Goal: Task Accomplishment & Management: Manage account settings

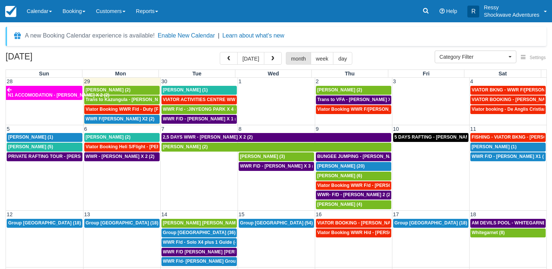
select select
click at [345, 203] on span "Yuliya Stadnik (4)" at bounding box center [339, 204] width 45 height 5
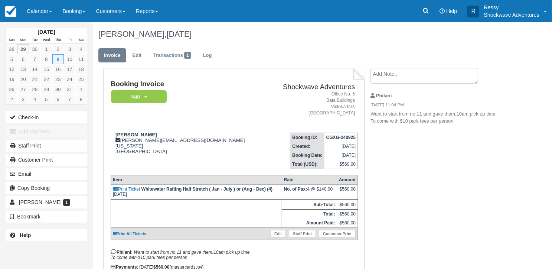
drag, startPoint x: 371, startPoint y: 114, endPoint x: 469, endPoint y: 129, distance: 99.9
click at [469, 129] on li "Philani 09/24/25 11:04 PM Want to start from no.11 and gave them.10am.pick up t…" at bounding box center [433, 109] width 125 height 42
drag, startPoint x: 470, startPoint y: 129, endPoint x: 514, endPoint y: 146, distance: 46.9
click at [514, 146] on div "October 2025 Sun Mon Tue Wed Thu Fri Sat 28 29 30 1 2 3 4 5 6 7 8 9 10 11 12 13…" at bounding box center [276, 145] width 552 height 247
drag, startPoint x: 371, startPoint y: 114, endPoint x: 475, endPoint y: 147, distance: 109.7
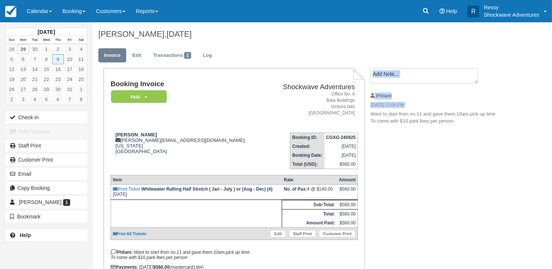
click at [475, 147] on div "Booking Invoice Paid   Pending Reserved Deposit Waiting Cancelled NO LONGER COM…" at bounding box center [297, 186] width 408 height 236
click at [476, 147] on div "Booking Invoice Paid   Pending Reserved Deposit Waiting Cancelled NO LONGER COM…" at bounding box center [297, 186] width 408 height 236
drag, startPoint x: 370, startPoint y: 112, endPoint x: 495, endPoint y: 155, distance: 132.1
click at [494, 154] on div "Booking Invoice Paid   Pending Reserved Deposit Waiting Cancelled NO LONGER COM…" at bounding box center [297, 186] width 408 height 236
drag, startPoint x: 370, startPoint y: 111, endPoint x: 496, endPoint y: 133, distance: 127.7
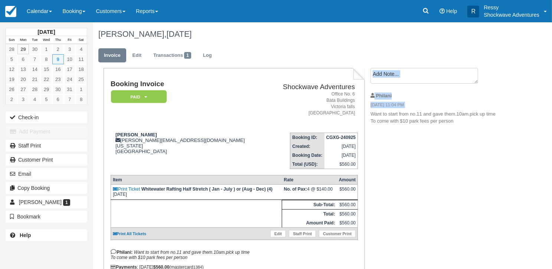
click at [496, 133] on div "Booking Invoice Paid   Pending Reserved Deposit Waiting Cancelled NO LONGER COM…" at bounding box center [297, 186] width 408 height 236
drag, startPoint x: 496, startPoint y: 133, endPoint x: 429, endPoint y: 144, distance: 68.3
click at [429, 144] on div "Booking Invoice Paid   Pending Reserved Deposit Waiting Cancelled NO LONGER COM…" at bounding box center [297, 186] width 408 height 236
drag, startPoint x: 370, startPoint y: 112, endPoint x: 477, endPoint y: 163, distance: 118.6
click at [477, 163] on div "Booking Invoice Paid   Pending Reserved Deposit Waiting Cancelled NO LONGER COM…" at bounding box center [297, 186] width 408 height 236
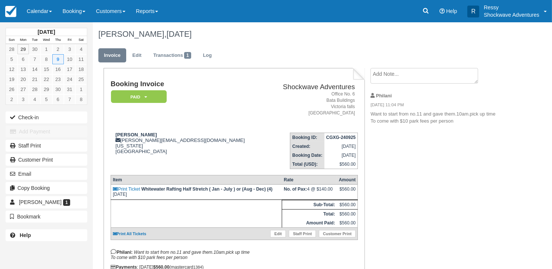
drag, startPoint x: 456, startPoint y: 122, endPoint x: 369, endPoint y: 127, distance: 87.0
click at [369, 127] on div "Create Show on invoice Philani 09/24/25 11:04 PM Want to start from no.11 and g…" at bounding box center [433, 98] width 136 height 61
drag, startPoint x: 369, startPoint y: 127, endPoint x: 384, endPoint y: 142, distance: 21.0
click at [384, 142] on div "Booking Invoice Paid   Pending Reserved Deposit Waiting Cancelled NO LONGER COM…" at bounding box center [297, 186] width 408 height 236
drag, startPoint x: 371, startPoint y: 113, endPoint x: 462, endPoint y: 127, distance: 92.8
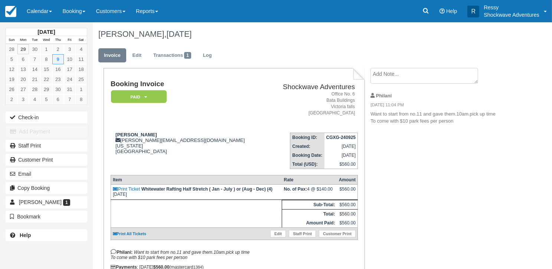
click at [462, 127] on li "Philani 09/24/25 11:04 PM Want to start from no.11 and gave them.10am.pick up t…" at bounding box center [433, 109] width 125 height 42
copy p "Want to start from no.11 and gave them.10am.pick up time To come with $10 park …"
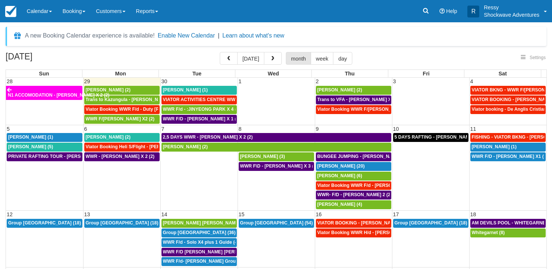
select select
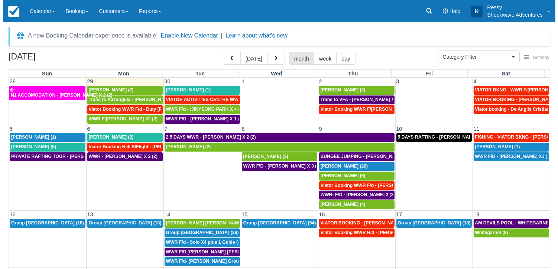
scroll to position [30, 0]
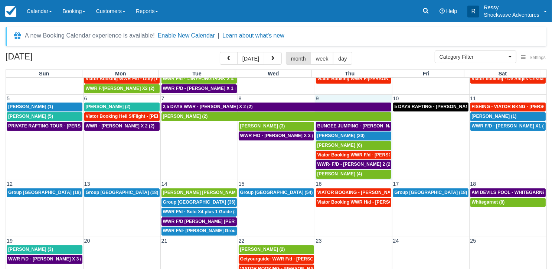
click at [329, 98] on td "9" at bounding box center [353, 98] width 77 height 8
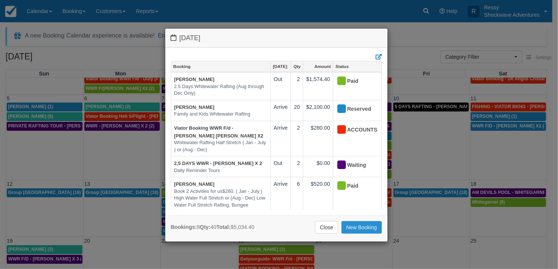
click at [359, 227] on link "New Booking" at bounding box center [361, 227] width 40 height 13
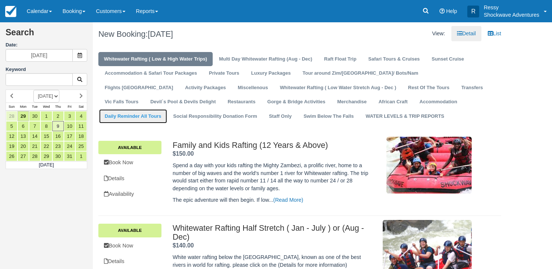
click at [167, 109] on link "Daily Reminder All Tours" at bounding box center [133, 116] width 68 height 14
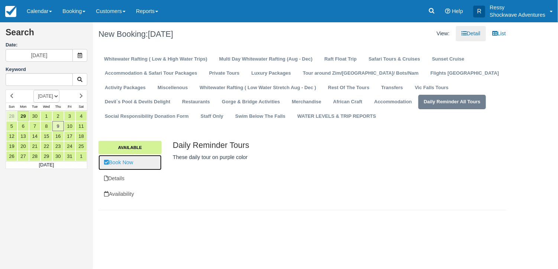
click at [138, 166] on link "Book Now" at bounding box center [129, 162] width 63 height 15
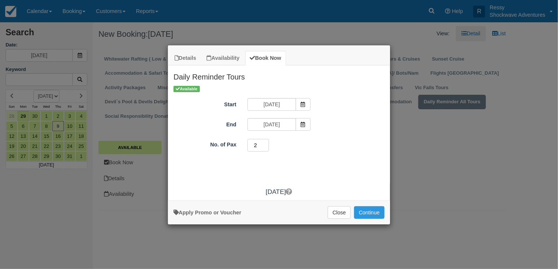
click at [265, 144] on input "2" at bounding box center [258, 145] width 22 height 13
click at [265, 144] on input "3" at bounding box center [258, 145] width 22 height 13
type input "4"
click at [265, 144] on input "4" at bounding box center [258, 145] width 22 height 13
click at [371, 212] on button "Continue" at bounding box center [369, 212] width 30 height 13
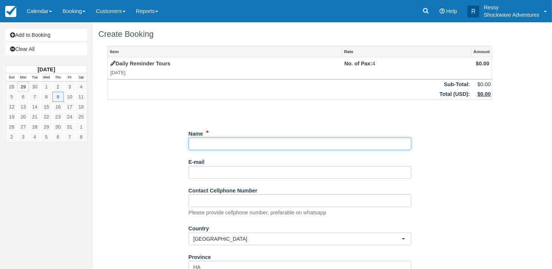
click at [214, 143] on input "Name" at bounding box center [300, 143] width 223 height 13
type input "Y"
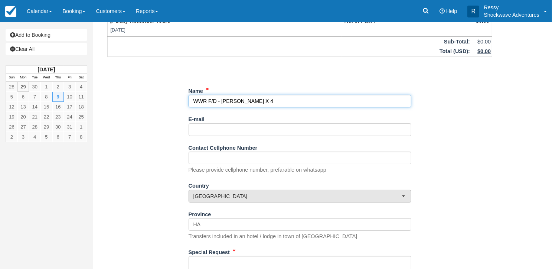
scroll to position [111, 0]
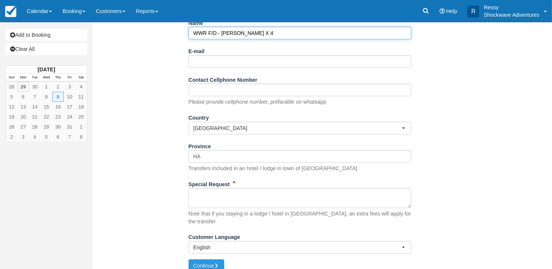
type input "WWR F/D - [PERSON_NAME] X 4"
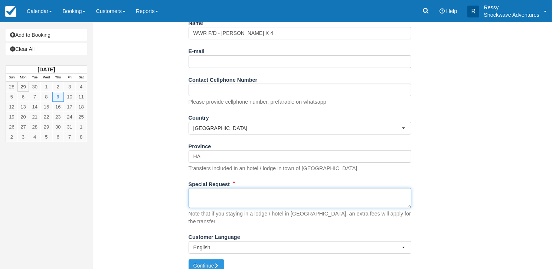
click at [194, 194] on textarea "Special Request" at bounding box center [300, 198] width 223 height 20
paste textarea "Want to start from no.11 and gave them.10am.pick up time To come with $10 park …"
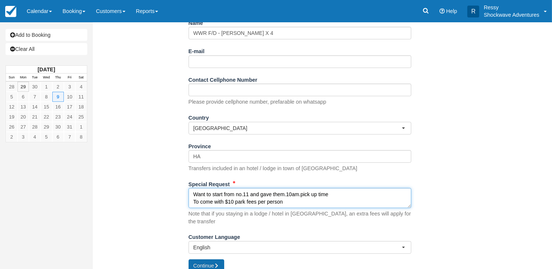
type textarea "Want to start from no.11 and gave them.10am.pick up time To come with $10 park …"
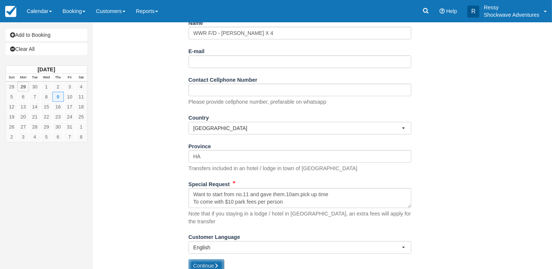
click at [206, 259] on button "Continue" at bounding box center [207, 265] width 36 height 13
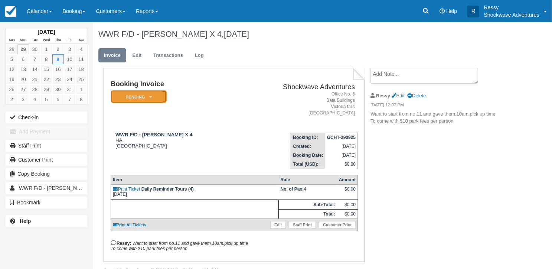
click at [151, 96] on icon at bounding box center [150, 97] width 3 height 4
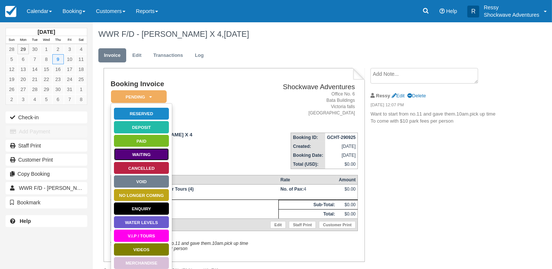
click at [143, 152] on link "Waiting" at bounding box center [142, 154] width 56 height 13
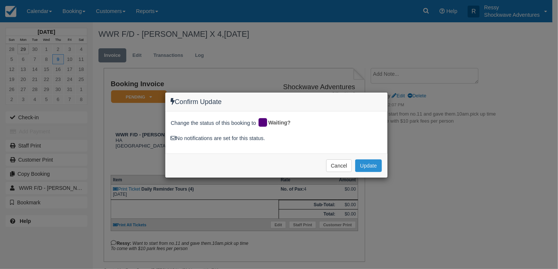
click at [376, 164] on button "Update" at bounding box center [368, 165] width 26 height 13
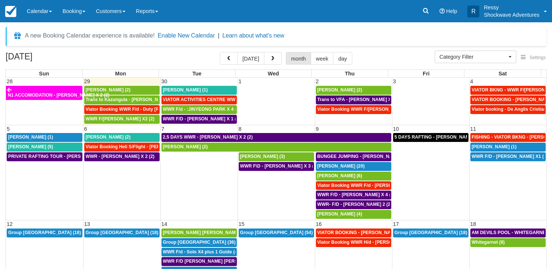
select select
click at [279, 61] on button "button" at bounding box center [273, 58] width 18 height 13
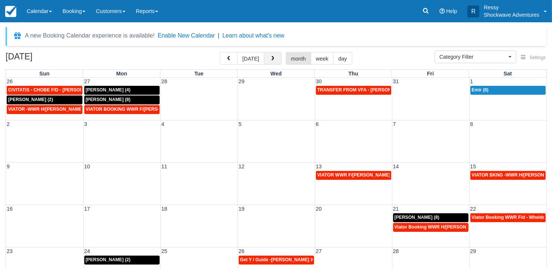
click at [273, 55] on button "button" at bounding box center [273, 58] width 18 height 13
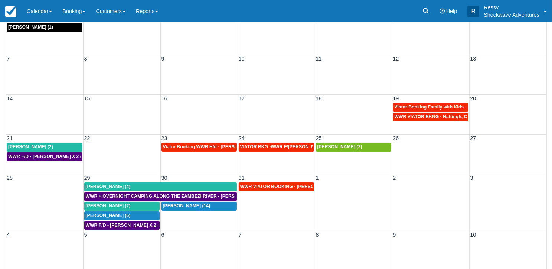
scroll to position [66, 0]
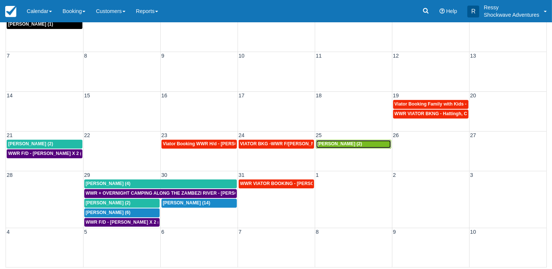
click at [347, 141] on div "Shira Beder (2)" at bounding box center [353, 144] width 72 height 6
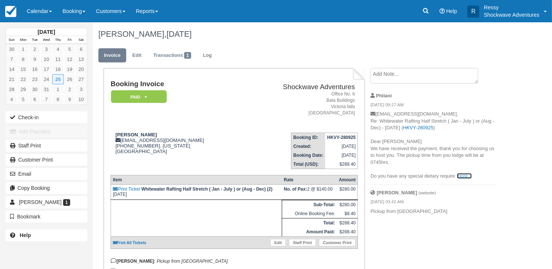
click at [466, 176] on link "more..." at bounding box center [464, 176] width 15 height 6
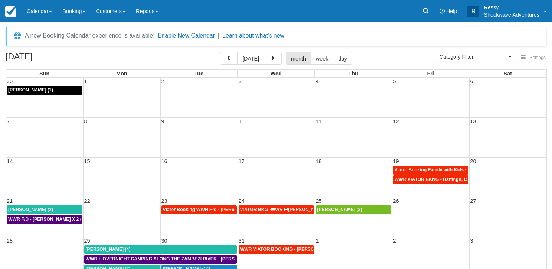
select select
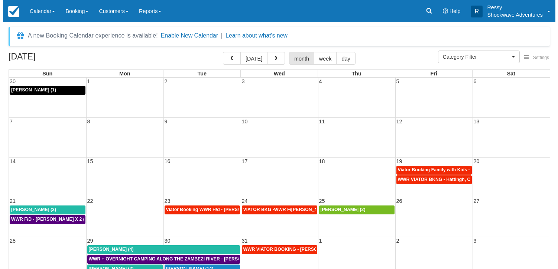
scroll to position [66, 0]
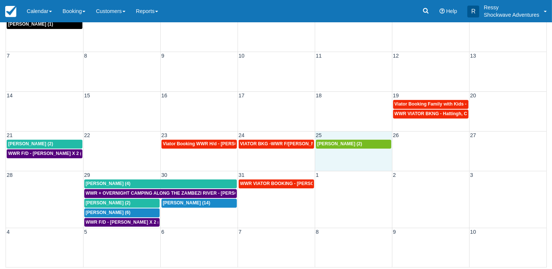
click at [324, 161] on div "21 22 23 24 25 26 27 Amy Lin (2) Viator Booking WWR H/d - Gregory Claudia X 3 (…" at bounding box center [276, 151] width 541 height 40
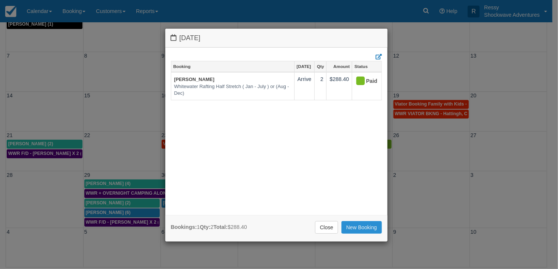
click at [357, 224] on link "New Booking" at bounding box center [361, 227] width 40 height 13
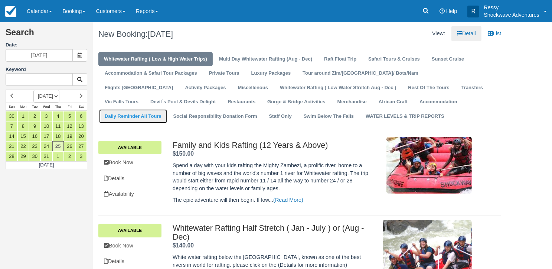
click at [167, 109] on link "Daily Reminder All Tours" at bounding box center [133, 116] width 68 height 14
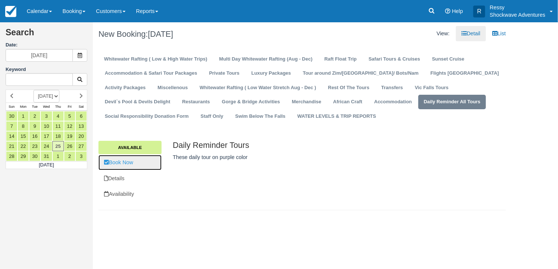
click at [143, 163] on link "Book Now" at bounding box center [129, 162] width 63 height 15
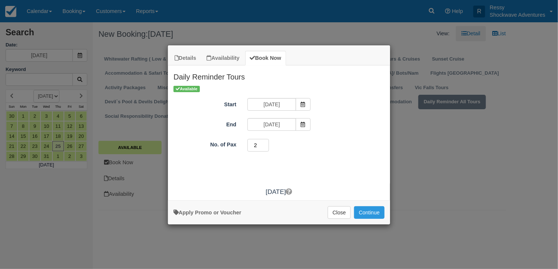
type input "2"
click at [265, 143] on input "2" at bounding box center [258, 145] width 22 height 13
click at [367, 209] on button "Continue" at bounding box center [369, 212] width 30 height 13
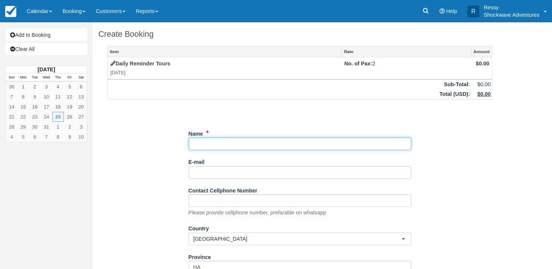
click at [280, 145] on input "Name" at bounding box center [300, 143] width 223 height 13
type input "3"
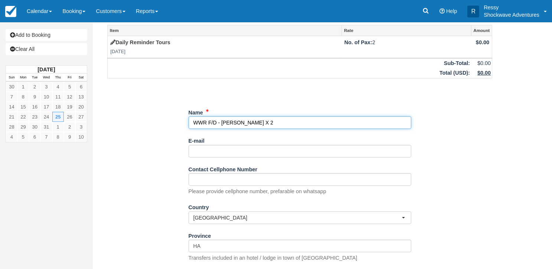
scroll to position [111, 0]
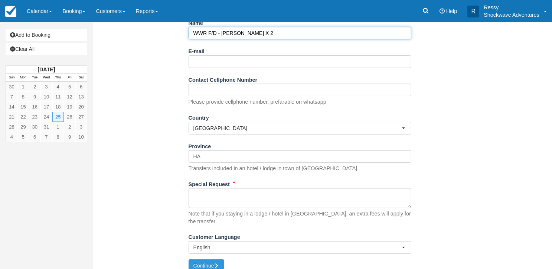
type input "WWR F/D - SHIRA BEDER X 2"
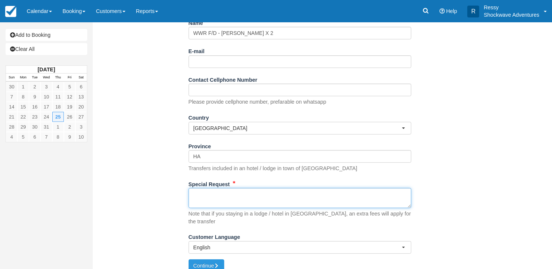
click at [252, 199] on textarea "Special Request" at bounding box center [300, 198] width 223 height 20
type textarea "PICK UP 0745 HOURS FROM VICTORIA FALLS LODGE"
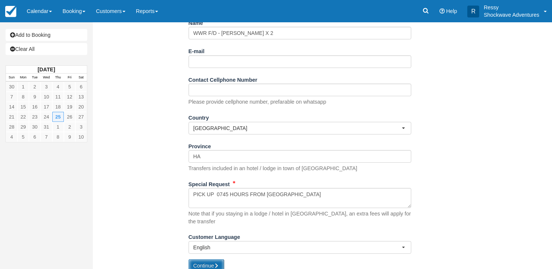
click at [208, 259] on button "Continue" at bounding box center [207, 265] width 36 height 13
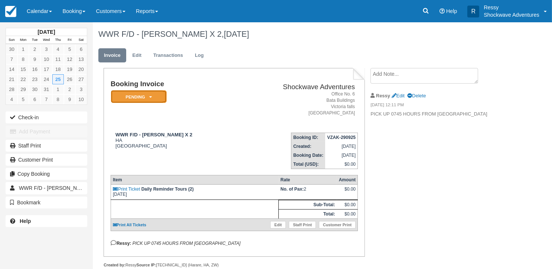
click at [146, 98] on em "Pending" at bounding box center [139, 96] width 56 height 13
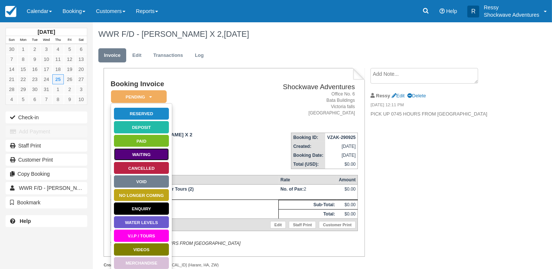
click at [160, 150] on link "Waiting" at bounding box center [142, 154] width 56 height 13
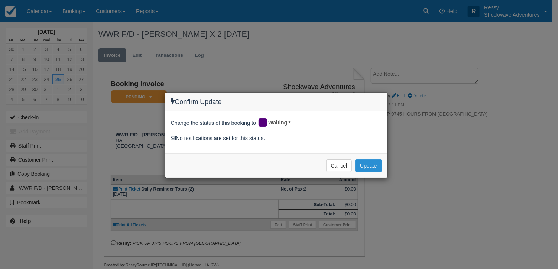
click at [370, 163] on button "Update" at bounding box center [368, 165] width 26 height 13
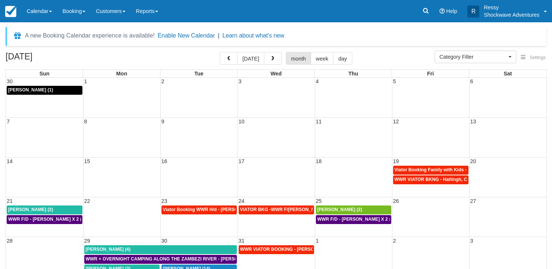
select select
click at [230, 59] on span "button" at bounding box center [228, 58] width 5 height 5
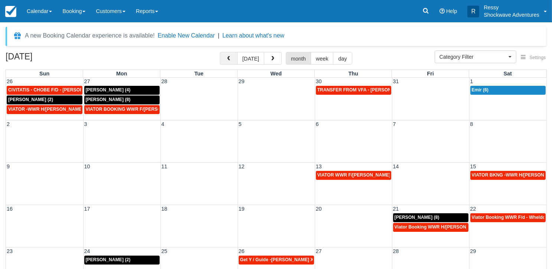
click at [230, 59] on span "button" at bounding box center [228, 58] width 5 height 5
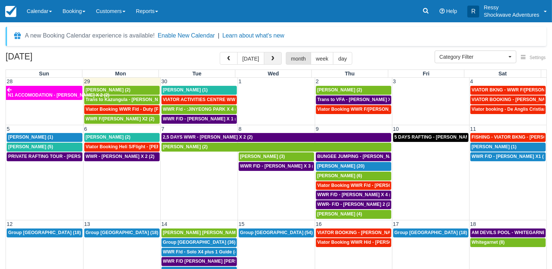
click at [275, 57] on button "button" at bounding box center [273, 58] width 18 height 13
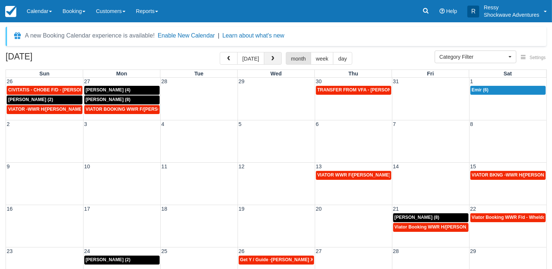
click at [267, 59] on button "button" at bounding box center [273, 58] width 18 height 13
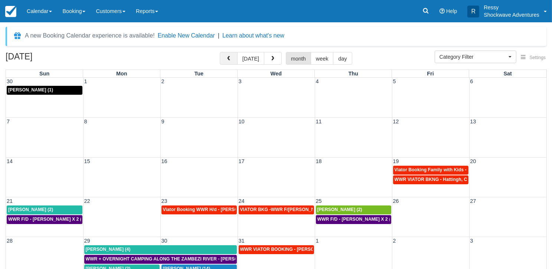
click at [231, 59] on span "button" at bounding box center [228, 58] width 5 height 5
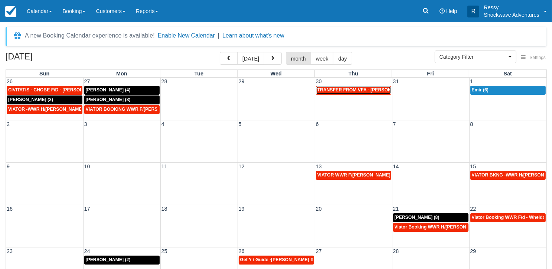
click at [356, 88] on span "TRANSFER FROM VFA - Ava-Lisa Macon-Sommerfeld X 7 adults + 2 adults (9)" at bounding box center [388, 89] width 143 height 5
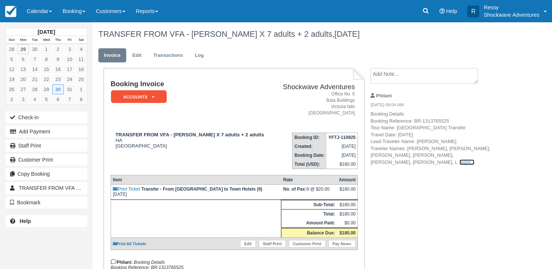
click at [460, 162] on link "more..." at bounding box center [467, 162] width 15 height 6
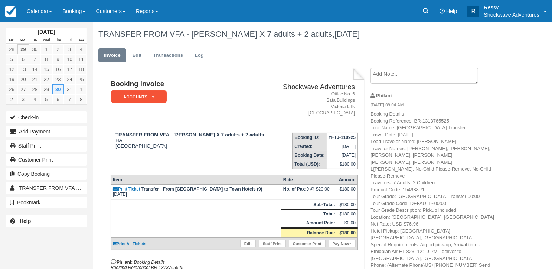
scroll to position [37, 0]
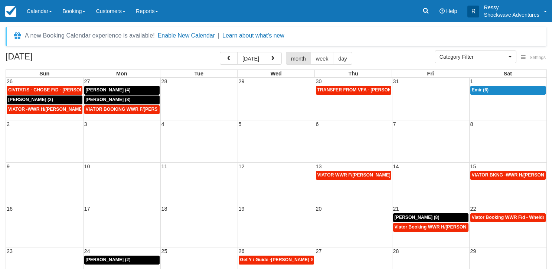
select select
click at [507, 87] on link "Emir (6)" at bounding box center [508, 90] width 76 height 9
select select
click at [126, 109] on span "VIATOR BOOKING WWR F/[PERSON_NAME] X1 (1)" at bounding box center [141, 109] width 110 height 5
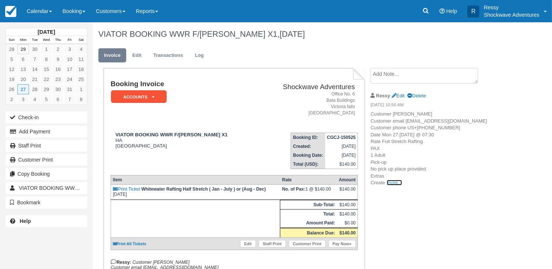
click at [397, 185] on link "more..." at bounding box center [394, 183] width 15 height 6
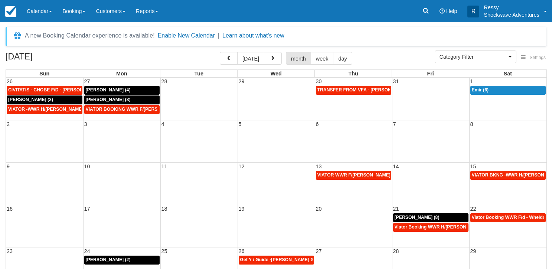
select select
click at [231, 61] on span "button" at bounding box center [228, 58] width 5 height 5
